Goal: Task Accomplishment & Management: Use online tool/utility

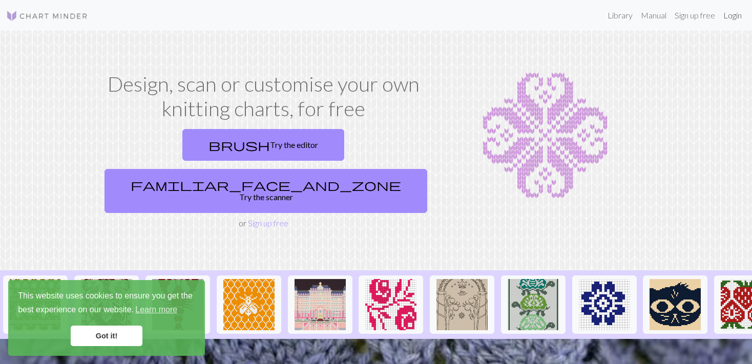
click at [727, 16] on link "Login" at bounding box center [732, 15] width 27 height 20
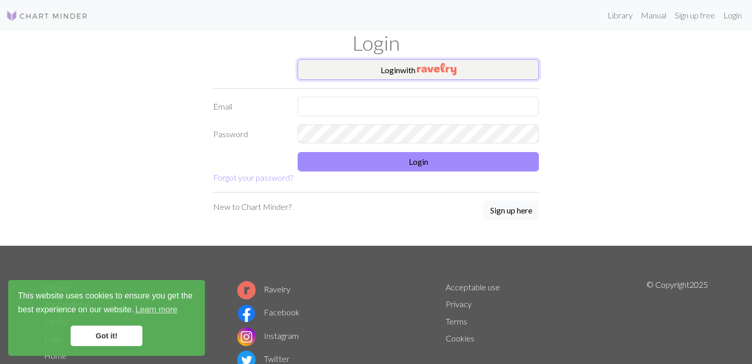
click at [424, 71] on img "button" at bounding box center [436, 69] width 39 height 12
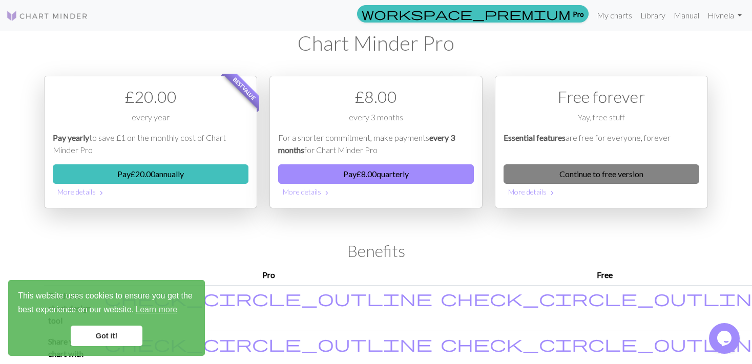
click at [614, 166] on link "Continue to free version" at bounding box center [602, 173] width 196 height 19
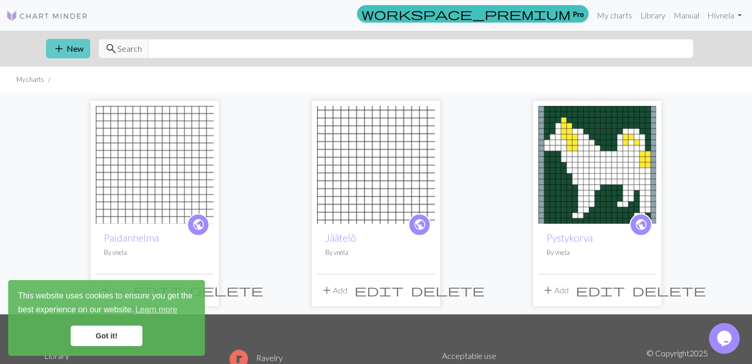
click at [73, 51] on button "add New" at bounding box center [68, 48] width 44 height 19
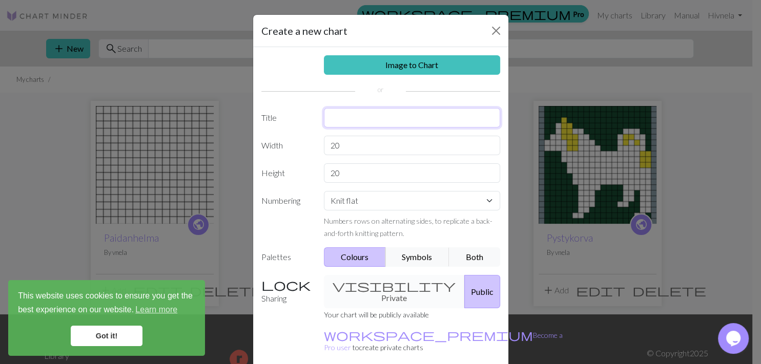
click at [341, 116] on input "text" at bounding box center [412, 117] width 176 height 19
type input "ötökkä"
click at [398, 149] on input "20" at bounding box center [412, 145] width 176 height 19
type input "2"
type input "52"
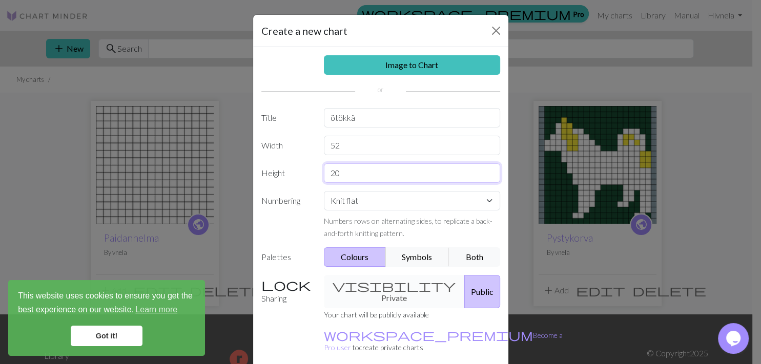
click at [386, 178] on input "20" at bounding box center [412, 172] width 176 height 19
type input "26"
select select "round"
click option "Knit in the round" at bounding box center [0, 0] width 0 height 0
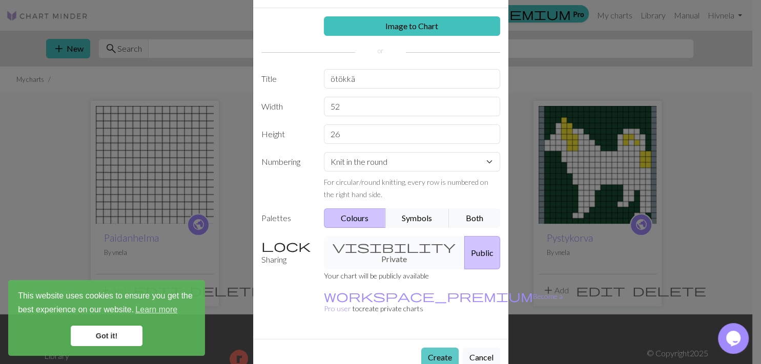
click at [433, 348] on button "Create" at bounding box center [439, 357] width 37 height 19
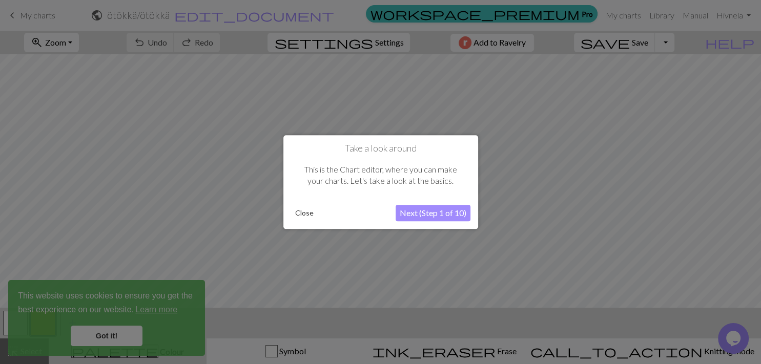
click at [420, 210] on button "Next (Step 1 of 10)" at bounding box center [433, 213] width 75 height 16
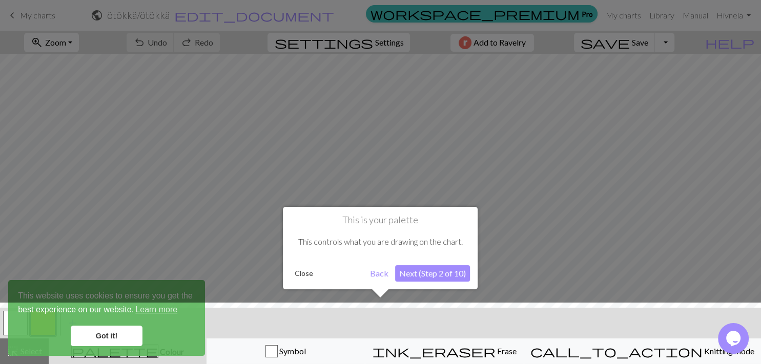
click at [91, 330] on div at bounding box center [380, 336] width 771 height 67
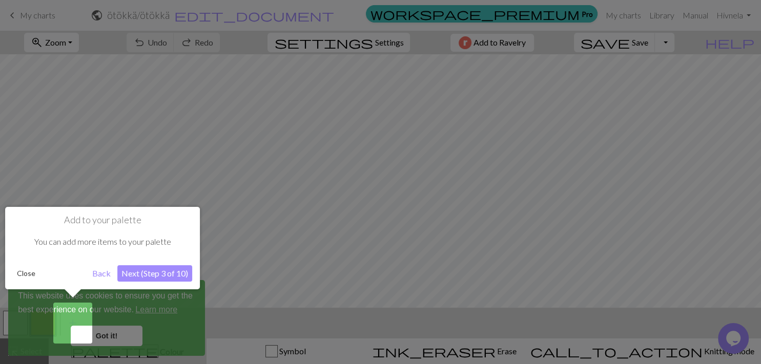
click at [139, 276] on button "Next (Step 3 of 10)" at bounding box center [154, 273] width 75 height 16
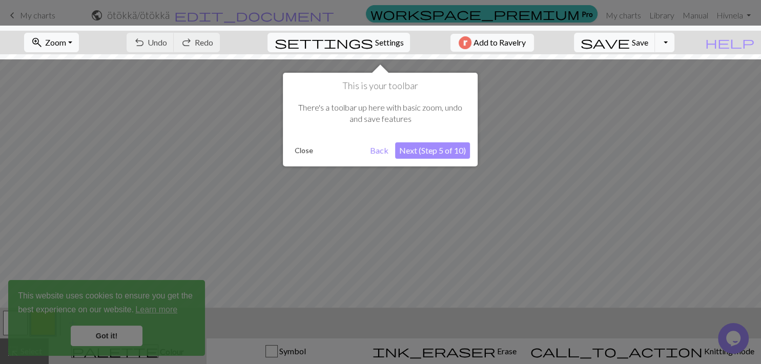
click at [436, 153] on button "Next (Step 5 of 10)" at bounding box center [432, 150] width 75 height 16
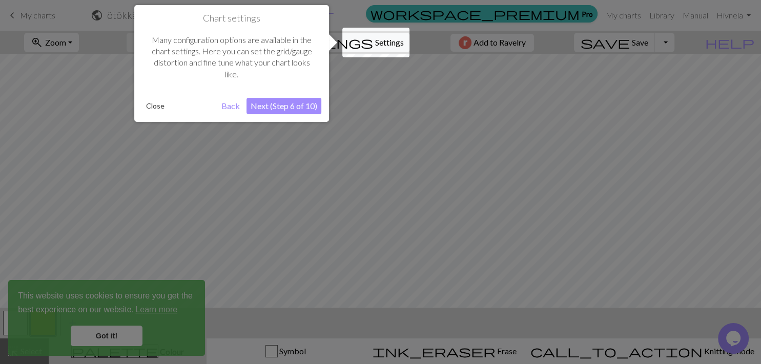
click at [305, 107] on button "Next (Step 6 of 10)" at bounding box center [283, 106] width 75 height 16
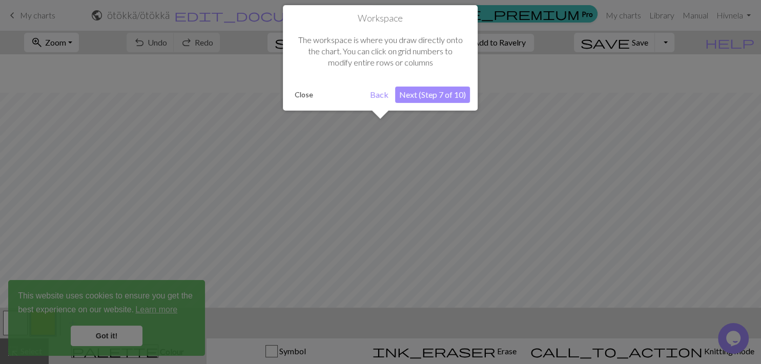
scroll to position [38, 0]
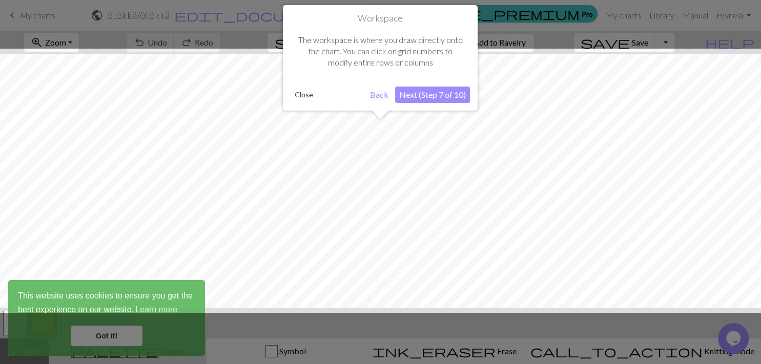
click at [443, 98] on button "Next (Step 7 of 10)" at bounding box center [432, 95] width 75 height 16
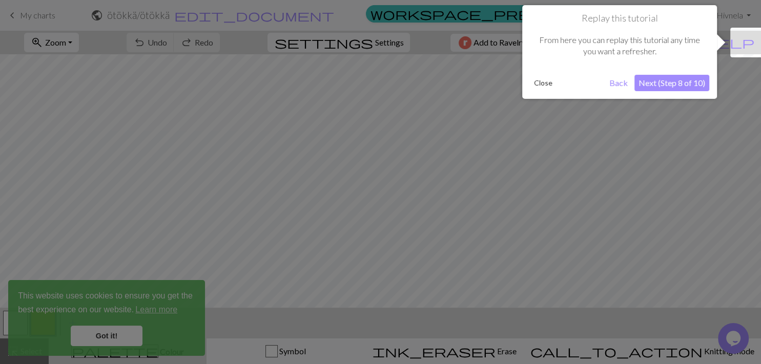
click at [659, 81] on button "Next (Step 8 of 10)" at bounding box center [671, 83] width 75 height 16
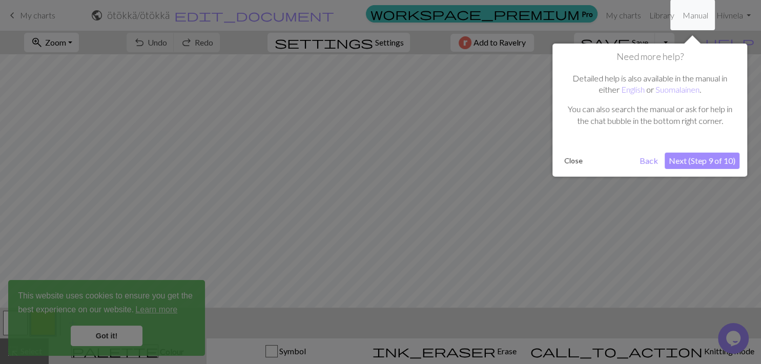
click at [675, 158] on button "Next (Step 9 of 10)" at bounding box center [702, 161] width 75 height 16
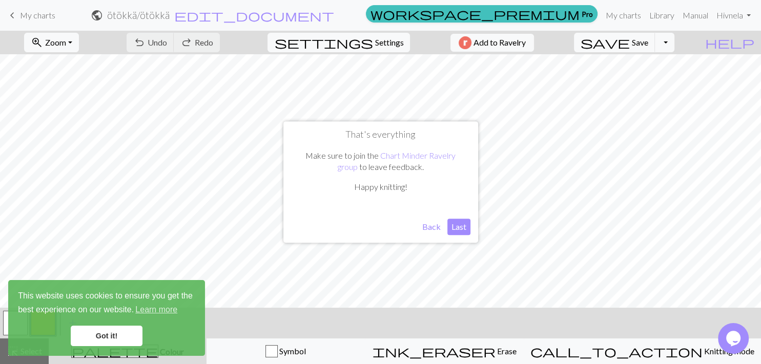
click at [455, 233] on button "Last" at bounding box center [458, 227] width 23 height 16
click at [124, 331] on link "Got it!" at bounding box center [107, 336] width 72 height 20
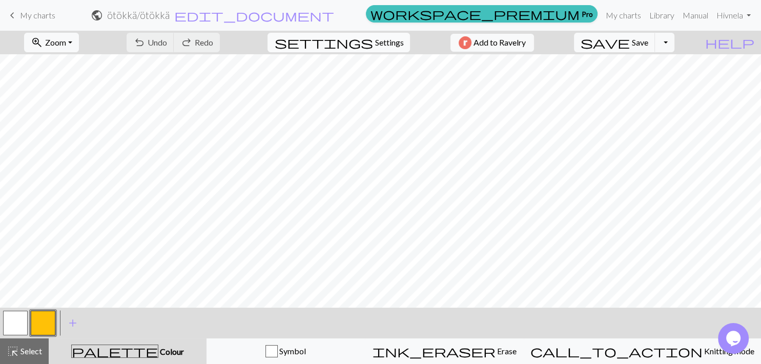
click at [386, 42] on span "Settings" at bounding box center [389, 42] width 29 height 12
select select "aran"
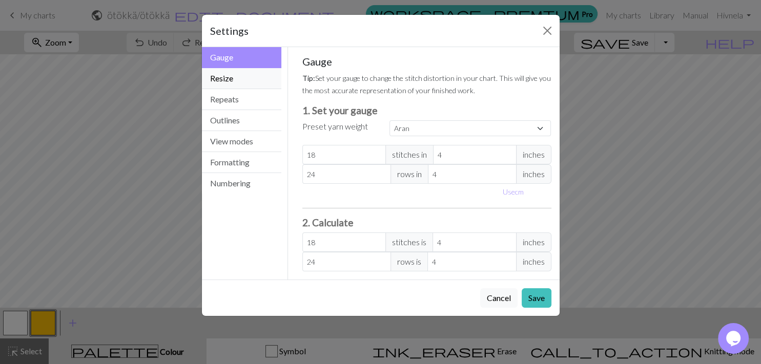
click at [233, 73] on button "Resize" at bounding box center [242, 78] width 80 height 21
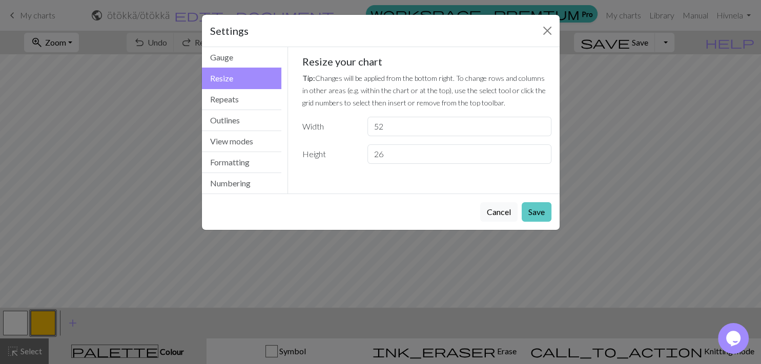
click at [536, 213] on button "Save" at bounding box center [537, 211] width 30 height 19
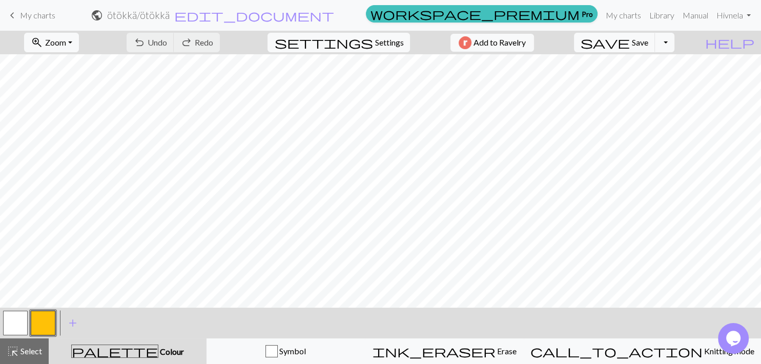
click at [41, 321] on button "button" at bounding box center [43, 323] width 25 height 25
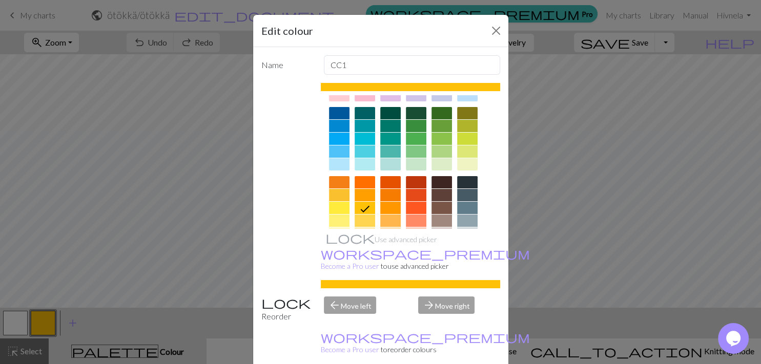
scroll to position [69, 0]
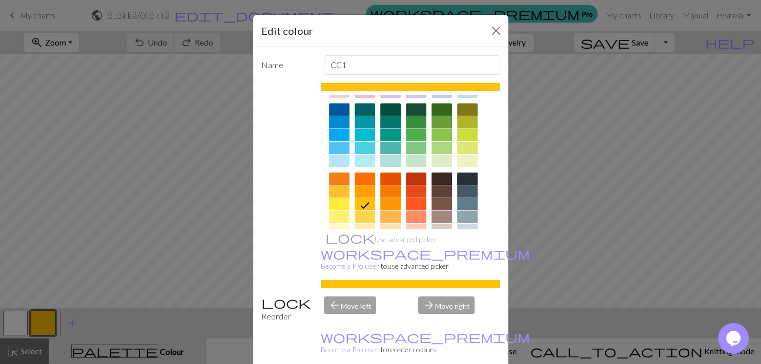
click at [468, 176] on div at bounding box center [467, 179] width 20 height 12
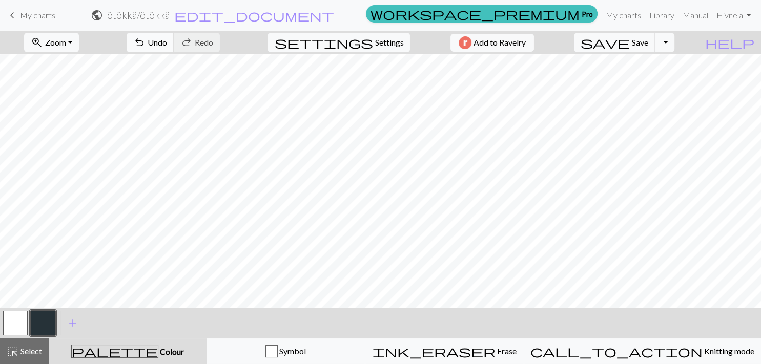
click at [167, 43] on span "Undo" at bounding box center [157, 42] width 19 height 10
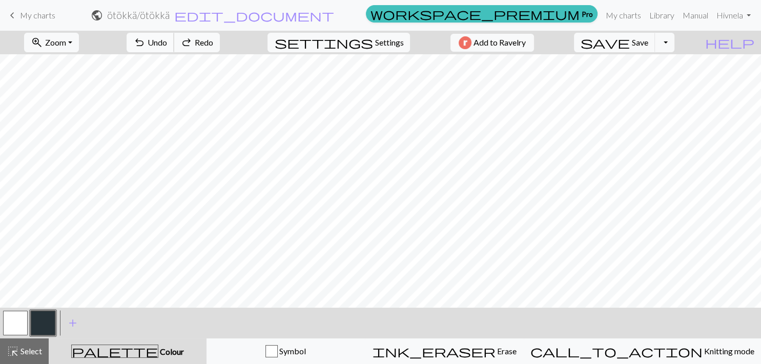
click at [167, 43] on span "Undo" at bounding box center [157, 42] width 19 height 10
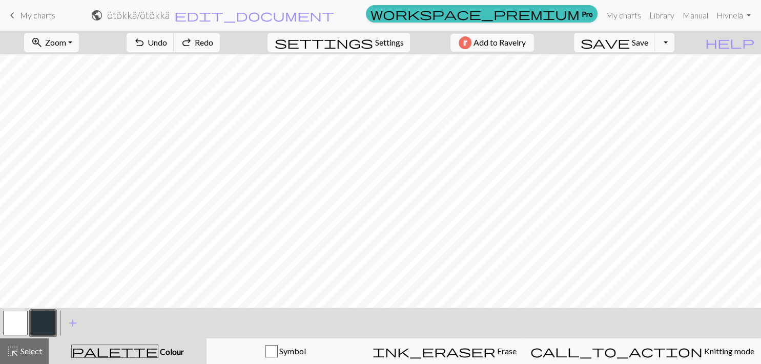
click at [167, 43] on span "Undo" at bounding box center [157, 42] width 19 height 10
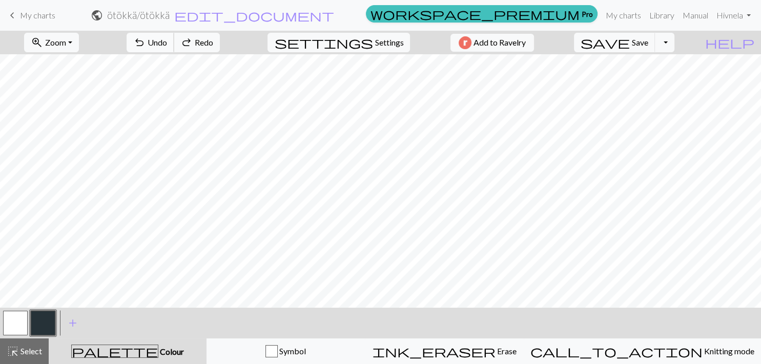
click at [167, 43] on span "Undo" at bounding box center [157, 42] width 19 height 10
click at [204, 43] on div "undo Undo Undo redo Redo Redo" at bounding box center [173, 43] width 109 height 24
click at [220, 49] on button "redo Redo Redo" at bounding box center [197, 42] width 46 height 19
click at [377, 42] on span "Settings" at bounding box center [389, 42] width 29 height 12
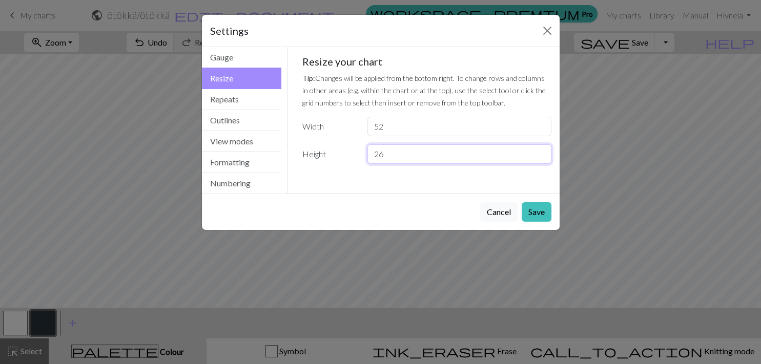
click at [419, 156] on input "26" at bounding box center [458, 153] width 183 height 19
click at [542, 153] on input "27" at bounding box center [458, 153] width 183 height 19
click at [542, 153] on input "28" at bounding box center [458, 153] width 183 height 19
click at [542, 153] on input "29" at bounding box center [458, 153] width 183 height 19
type input "30"
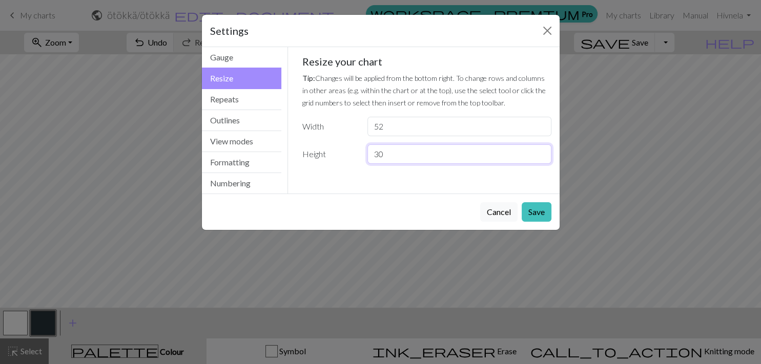
click at [542, 153] on input "30" at bounding box center [458, 153] width 183 height 19
click at [536, 209] on button "Save" at bounding box center [537, 211] width 30 height 19
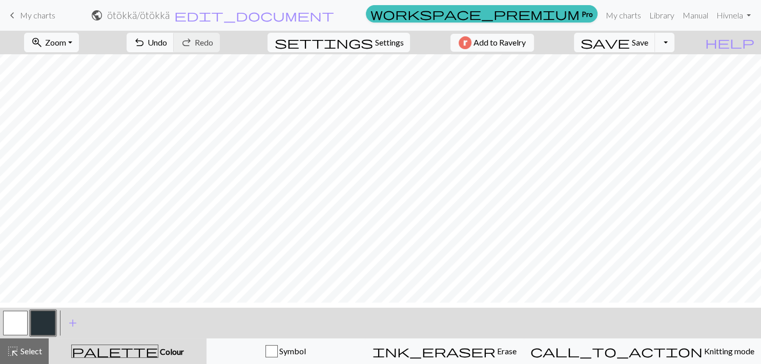
scroll to position [0, 0]
click at [66, 44] on span "Zoom" at bounding box center [55, 42] width 21 height 10
click at [59, 139] on button "100%" at bounding box center [65, 139] width 81 height 16
click at [66, 40] on span "Zoom" at bounding box center [55, 42] width 21 height 10
click at [73, 106] on button "Fit height" at bounding box center [65, 98] width 81 height 16
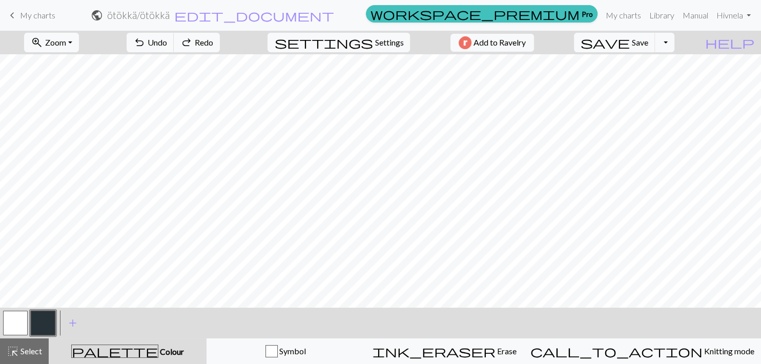
click at [24, 317] on button "button" at bounding box center [15, 323] width 25 height 25
click at [48, 330] on button "button" at bounding box center [43, 323] width 25 height 25
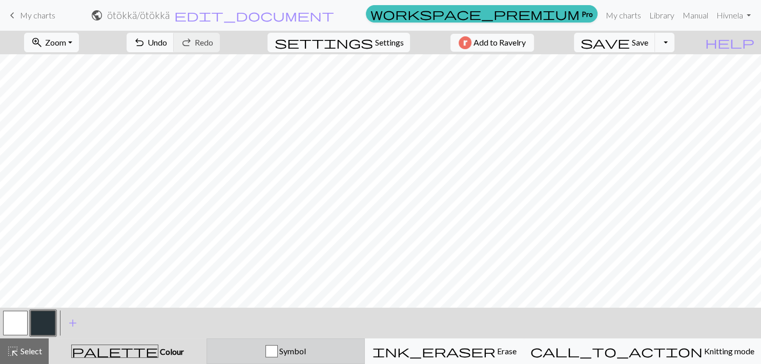
click at [306, 352] on span "Symbol" at bounding box center [292, 351] width 28 height 10
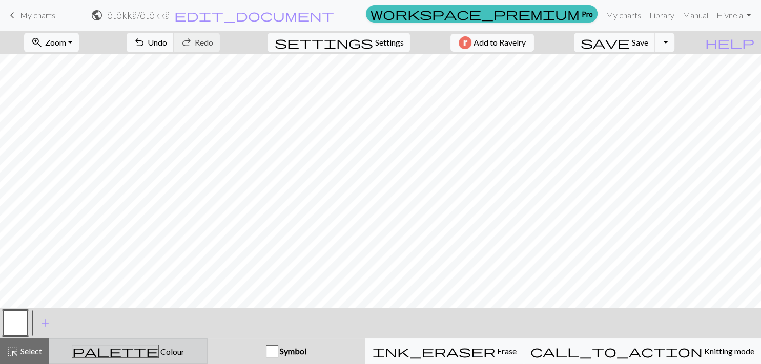
click at [160, 352] on div "palette Colour Colour" at bounding box center [128, 351] width 146 height 13
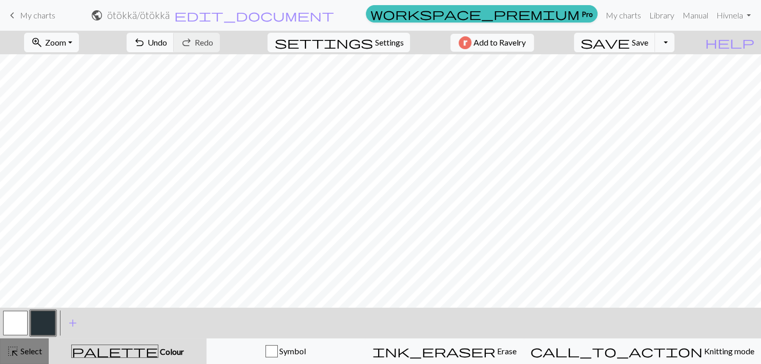
click at [15, 355] on span "highlight_alt" at bounding box center [13, 351] width 12 height 14
click at [45, 356] on button "highlight_alt Select Select" at bounding box center [24, 352] width 49 height 26
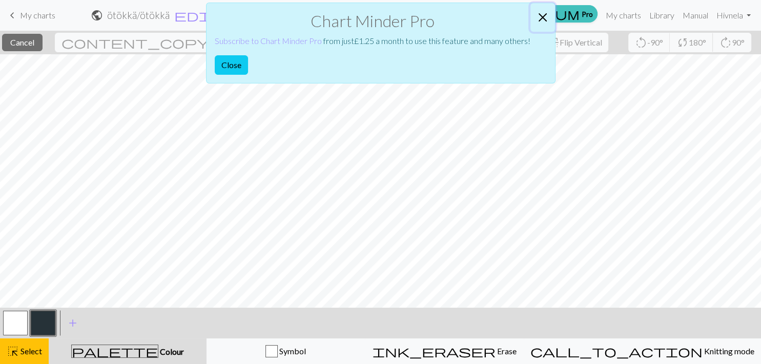
click at [548, 11] on button "Close" at bounding box center [542, 17] width 25 height 29
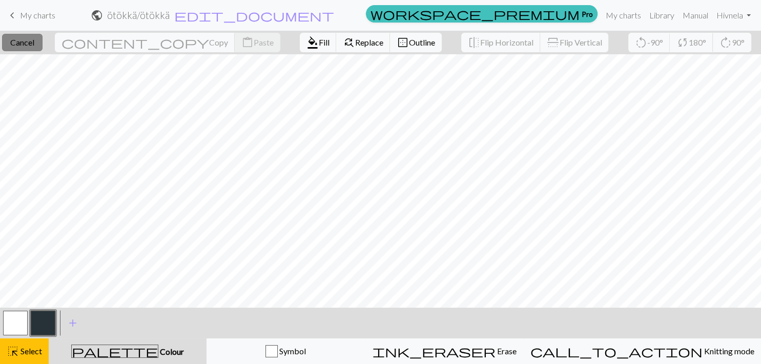
click at [34, 47] on span "Cancel" at bounding box center [22, 42] width 24 height 10
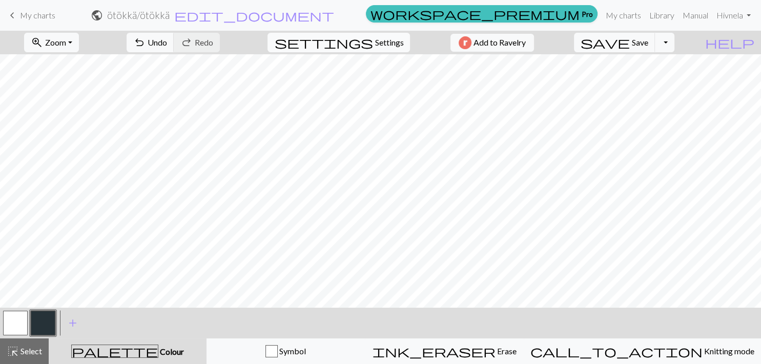
click at [377, 42] on span "Settings" at bounding box center [389, 42] width 29 height 12
select select "aran"
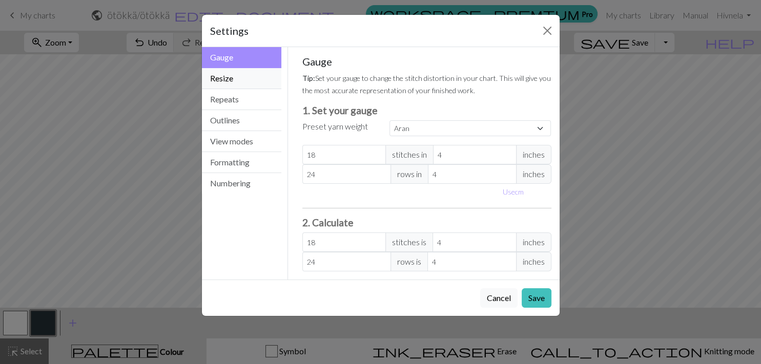
click at [262, 81] on button "Resize" at bounding box center [242, 78] width 80 height 21
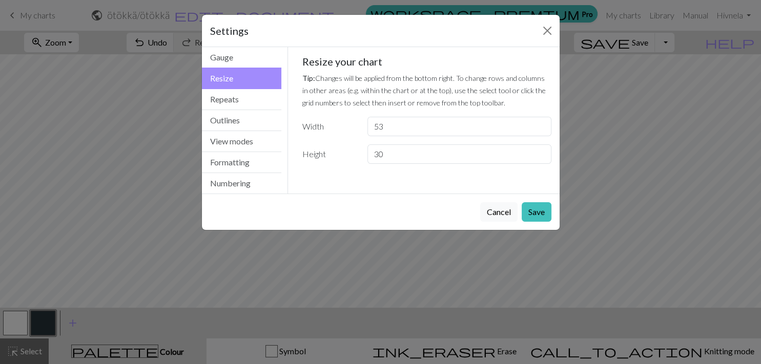
click at [539, 125] on input "53" at bounding box center [458, 126] width 183 height 19
click at [539, 125] on input "54" at bounding box center [458, 126] width 183 height 19
click at [539, 125] on input "55" at bounding box center [458, 126] width 183 height 19
click at [539, 125] on input "56" at bounding box center [458, 126] width 183 height 19
click at [539, 125] on input "57" at bounding box center [458, 126] width 183 height 19
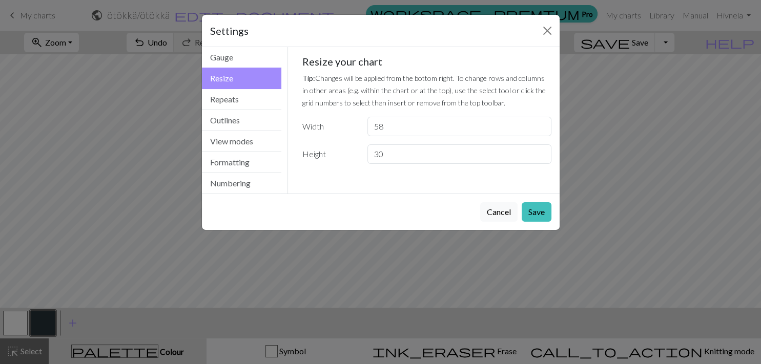
click at [539, 125] on input "58" at bounding box center [458, 126] width 183 height 19
click at [539, 125] on input "59" at bounding box center [458, 126] width 183 height 19
click at [539, 125] on input "60" at bounding box center [458, 126] width 183 height 19
click at [539, 125] on input "61" at bounding box center [458, 126] width 183 height 19
click at [542, 129] on input "60" at bounding box center [458, 126] width 183 height 19
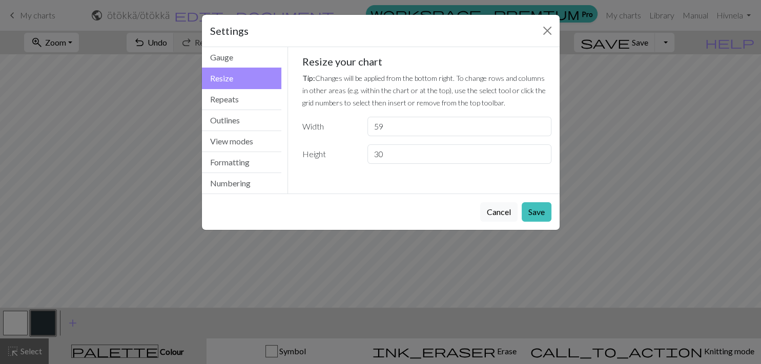
click at [542, 129] on input "59" at bounding box center [458, 126] width 183 height 19
click at [542, 129] on input "58" at bounding box center [458, 126] width 183 height 19
click at [542, 129] on input "57" at bounding box center [458, 126] width 183 height 19
click at [542, 129] on input "56" at bounding box center [458, 126] width 183 height 19
click at [542, 129] on input "55" at bounding box center [458, 126] width 183 height 19
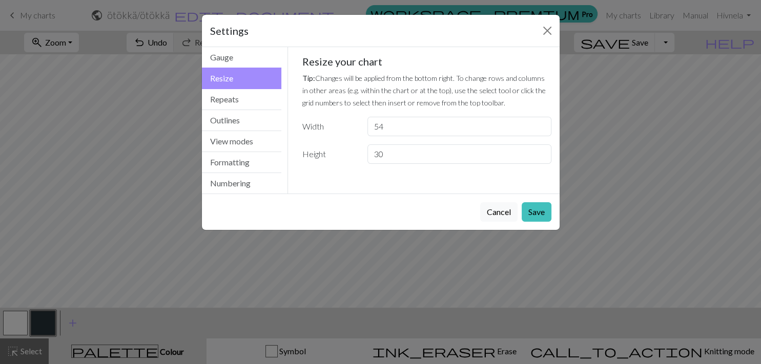
click at [542, 129] on input "54" at bounding box center [458, 126] width 183 height 19
click at [542, 129] on input "53" at bounding box center [458, 126] width 183 height 19
type input "52"
click at [542, 129] on input "52" at bounding box center [458, 126] width 183 height 19
click at [540, 152] on input "31" at bounding box center [458, 153] width 183 height 19
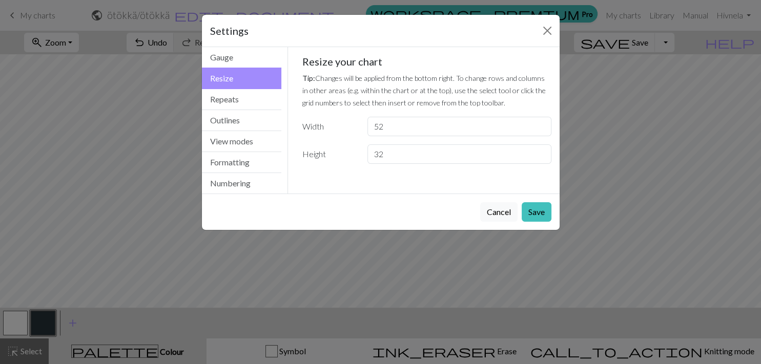
click at [540, 152] on input "32" at bounding box center [458, 153] width 183 height 19
click at [540, 152] on input "33" at bounding box center [458, 153] width 183 height 19
click at [540, 152] on input "34" at bounding box center [458, 153] width 183 height 19
click at [540, 152] on input "35" at bounding box center [458, 153] width 183 height 19
click at [540, 152] on input "36" at bounding box center [458, 153] width 183 height 19
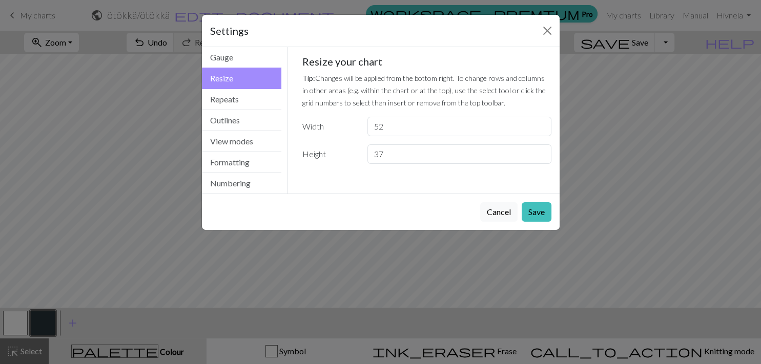
click at [540, 152] on input "37" at bounding box center [458, 153] width 183 height 19
click at [540, 152] on input "38" at bounding box center [458, 153] width 183 height 19
click at [540, 152] on input "39" at bounding box center [458, 153] width 183 height 19
type input "40"
click at [540, 152] on input "40" at bounding box center [458, 153] width 183 height 19
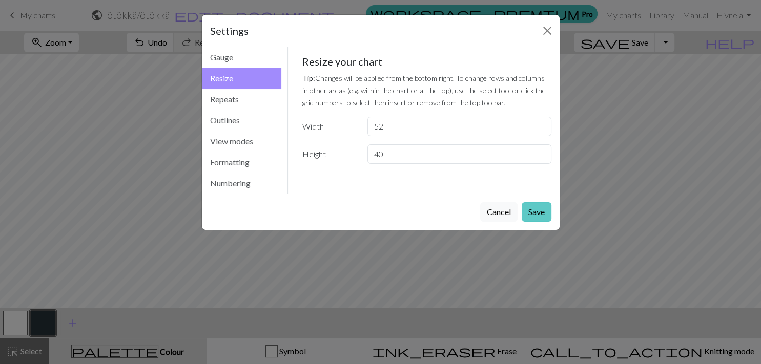
click at [540, 209] on button "Save" at bounding box center [537, 211] width 30 height 19
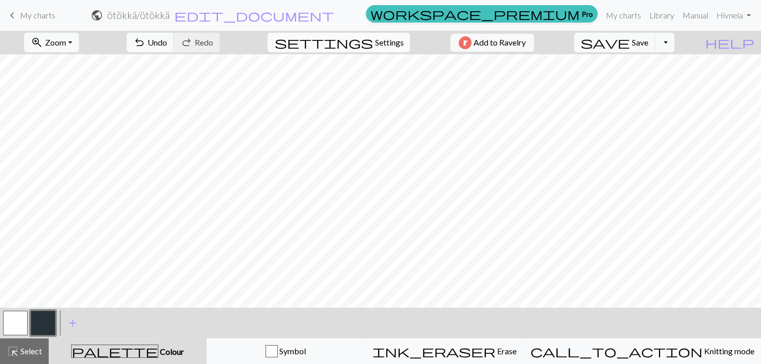
click at [375, 46] on span "Settings" at bounding box center [389, 42] width 29 height 12
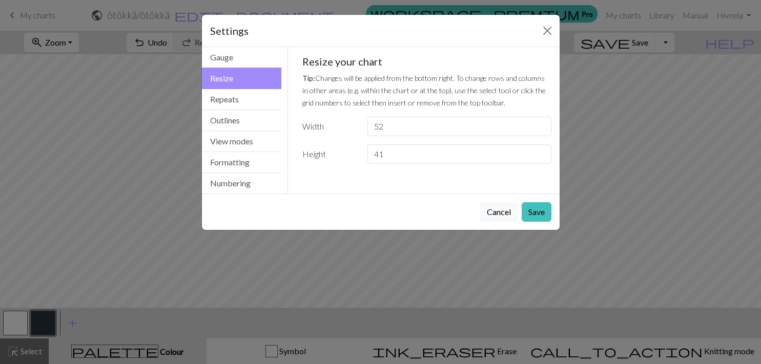
click at [538, 150] on input "41" at bounding box center [458, 153] width 183 height 19
click at [538, 150] on input "42" at bounding box center [458, 153] width 183 height 19
click at [538, 150] on input "43" at bounding box center [458, 153] width 183 height 19
click at [538, 150] on input "44" at bounding box center [458, 153] width 183 height 19
click at [538, 150] on input "45" at bounding box center [458, 153] width 183 height 19
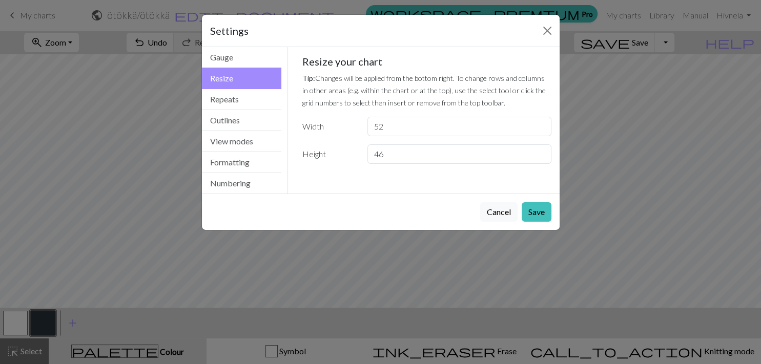
click at [538, 150] on input "46" at bounding box center [458, 153] width 183 height 19
click at [538, 150] on input "47" at bounding box center [458, 153] width 183 height 19
click at [538, 150] on input "48" at bounding box center [458, 153] width 183 height 19
click at [538, 150] on input "49" at bounding box center [458, 153] width 183 height 19
click at [538, 150] on input "50" at bounding box center [458, 153] width 183 height 19
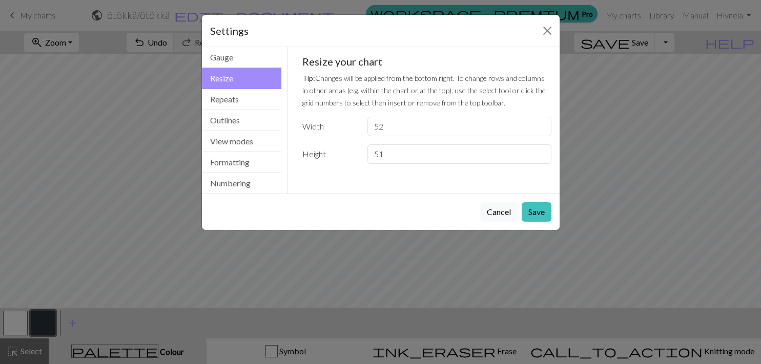
click at [538, 150] on input "51" at bounding box center [458, 153] width 183 height 19
click at [538, 150] on input "52" at bounding box center [458, 153] width 183 height 19
click at [538, 150] on input "53" at bounding box center [458, 153] width 183 height 19
click at [538, 150] on input "54" at bounding box center [458, 153] width 183 height 19
click at [538, 150] on input "55" at bounding box center [458, 153] width 183 height 19
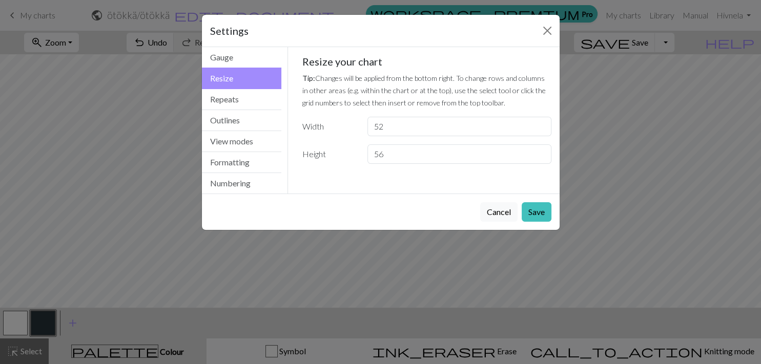
click at [538, 150] on input "56" at bounding box center [458, 153] width 183 height 19
click at [538, 150] on input "57" at bounding box center [458, 153] width 183 height 19
click at [538, 150] on input "58" at bounding box center [458, 153] width 183 height 19
click at [538, 150] on input "59" at bounding box center [458, 153] width 183 height 19
type input "60"
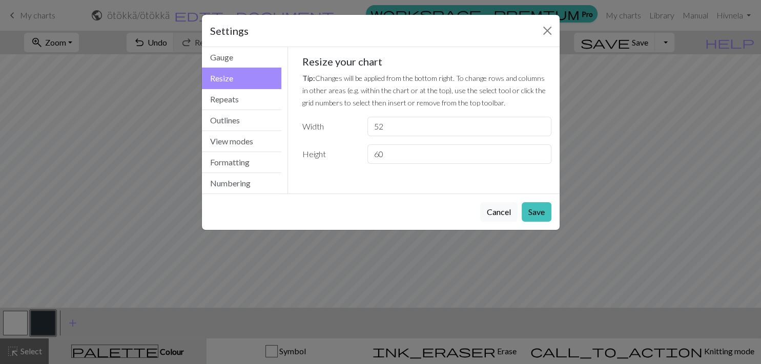
click at [538, 150] on input "60" at bounding box center [458, 153] width 183 height 19
click at [541, 208] on button "Save" at bounding box center [537, 211] width 30 height 19
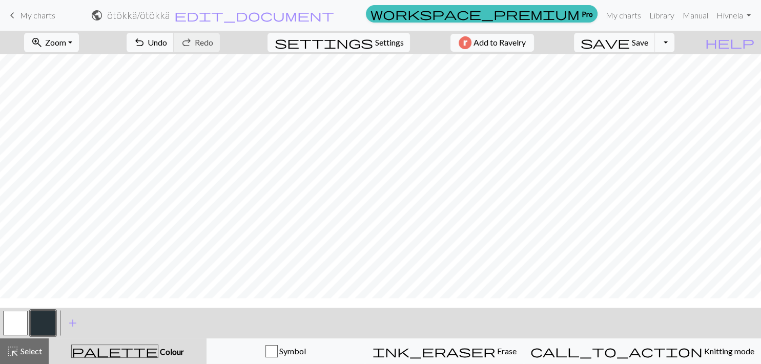
scroll to position [9, 0]
click at [417, 52] on div "zoom_in Zoom Zoom Fit all Fit width Fit height 50% 100% 150% 200% undo Undo Und…" at bounding box center [349, 43] width 698 height 24
click at [637, 46] on button "save Save Save" at bounding box center [614, 42] width 81 height 19
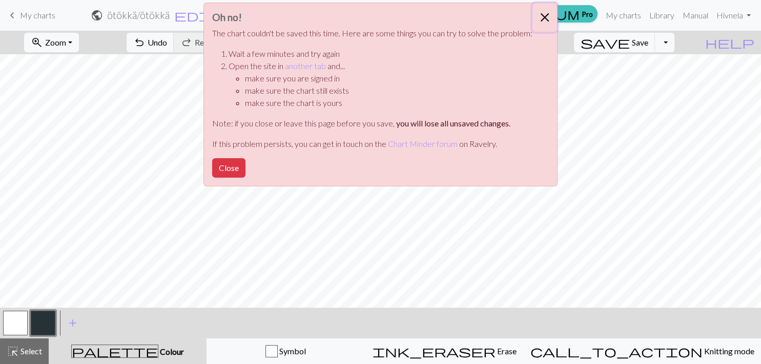
click at [542, 17] on button "Close" at bounding box center [544, 17] width 25 height 29
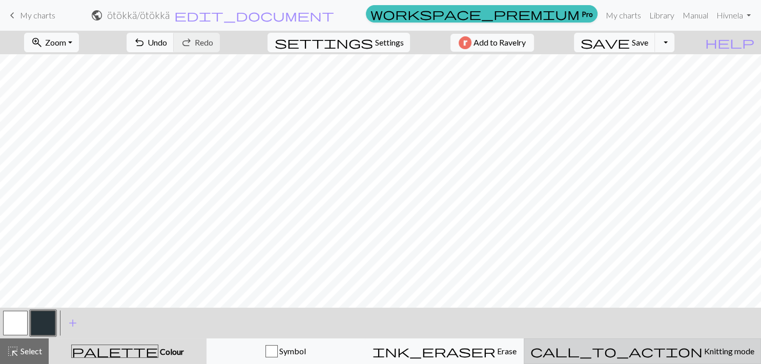
click at [702, 355] on span "Knitting mode" at bounding box center [728, 351] width 52 height 10
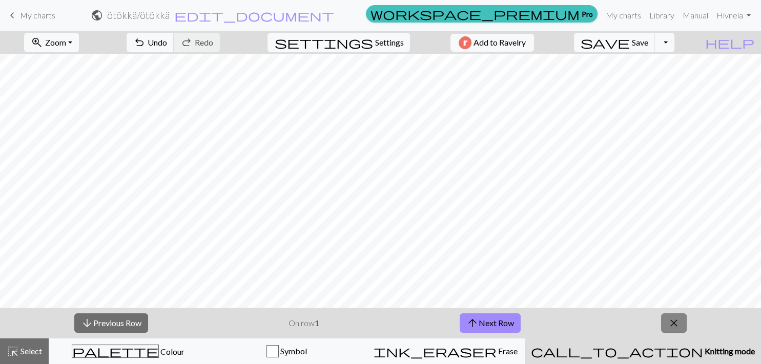
click at [665, 320] on button "close" at bounding box center [674, 323] width 26 height 19
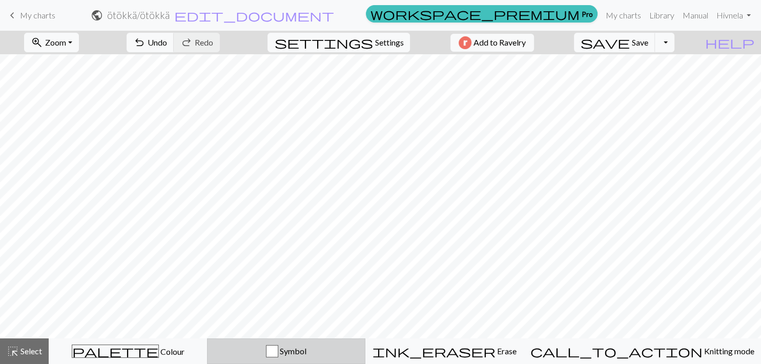
click at [278, 349] on div "button" at bounding box center [272, 351] width 12 height 12
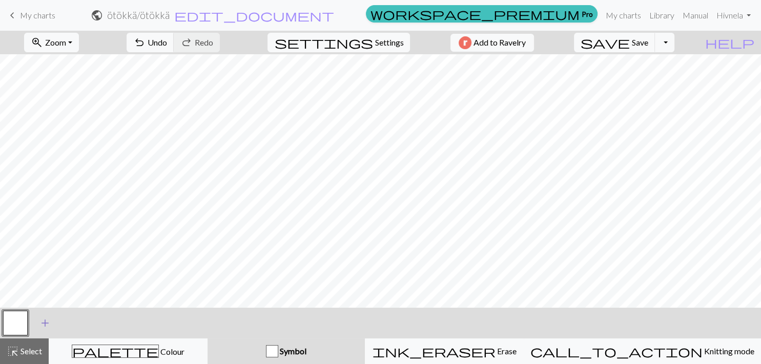
click at [44, 321] on span "add" at bounding box center [45, 323] width 12 height 14
click at [41, 325] on button "button" at bounding box center [43, 323] width 25 height 25
click at [73, 320] on span "add" at bounding box center [73, 323] width 12 height 14
click at [24, 326] on button "button" at bounding box center [15, 323] width 25 height 25
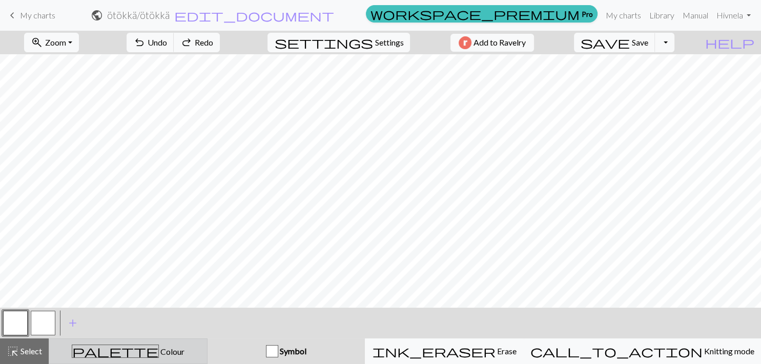
click at [167, 356] on div "palette Colour Colour" at bounding box center [128, 351] width 146 height 13
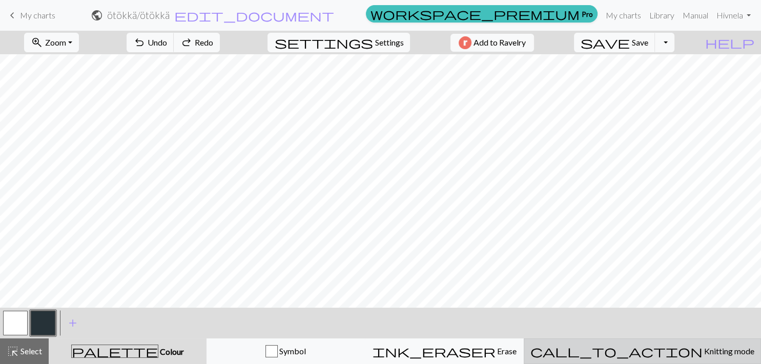
click at [644, 341] on button "call_to_action Knitting mode Knitting mode" at bounding box center [642, 352] width 237 height 26
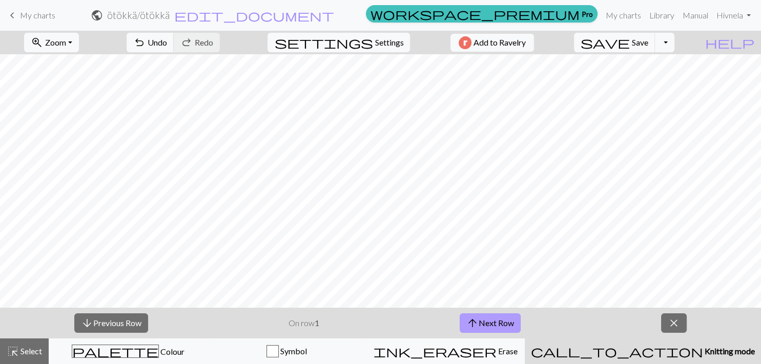
click at [490, 321] on button "arrow_upward Next Row" at bounding box center [490, 323] width 61 height 19
click at [671, 326] on span "close" at bounding box center [674, 323] width 12 height 14
